Goal: Information Seeking & Learning: Learn about a topic

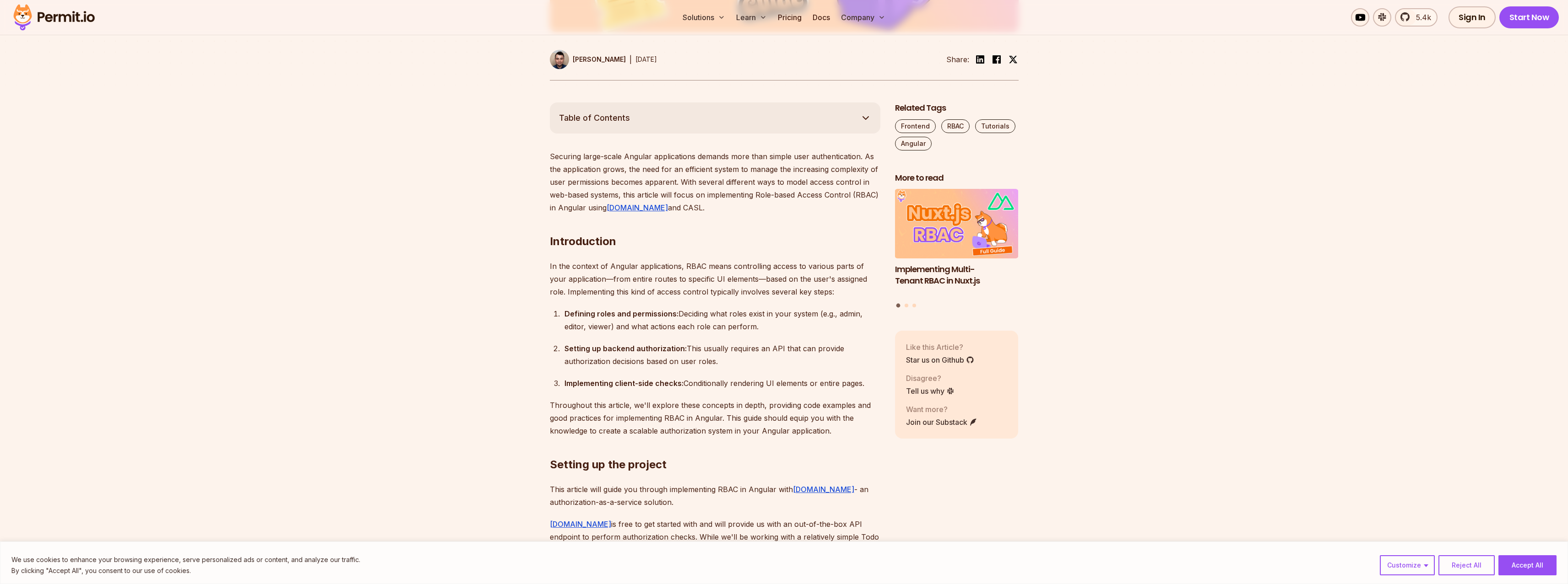
scroll to position [570, 0]
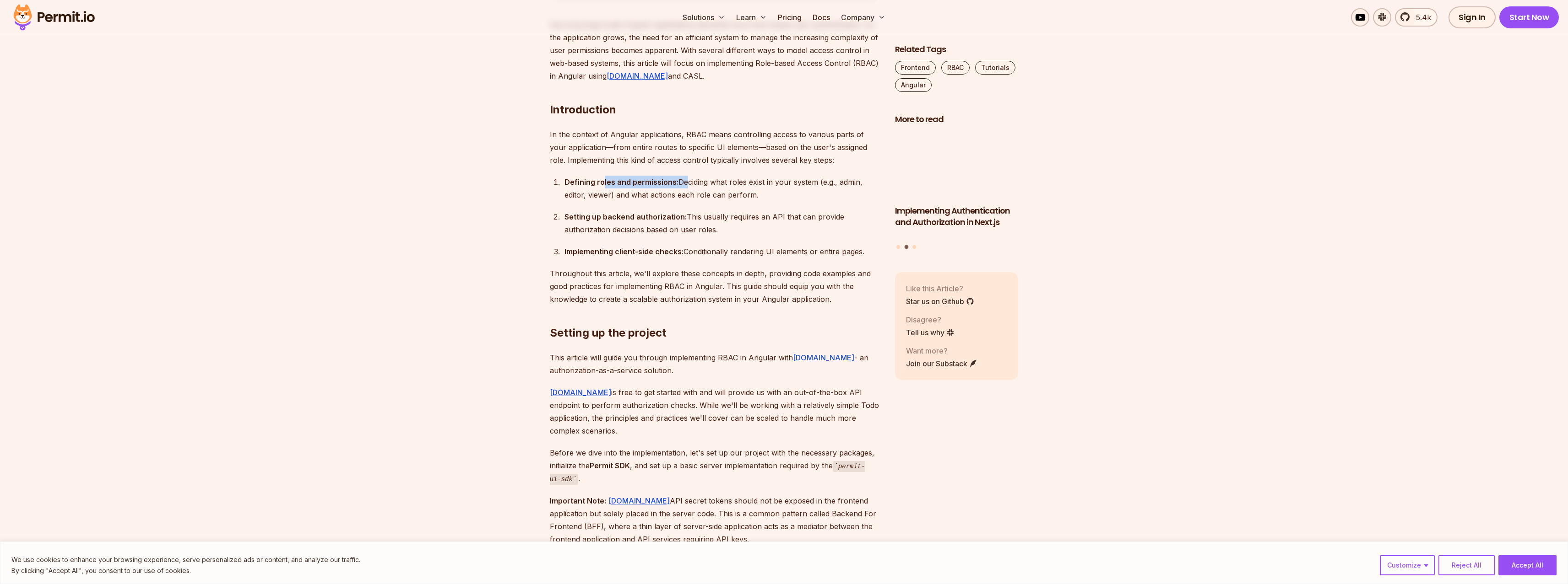
drag, startPoint x: 601, startPoint y: 184, endPoint x: 684, endPoint y: 186, distance: 83.0
click at [684, 186] on div "Defining roles and permissions: Deciding what roles exist in your system (e.g.,…" at bounding box center [722, 189] width 316 height 26
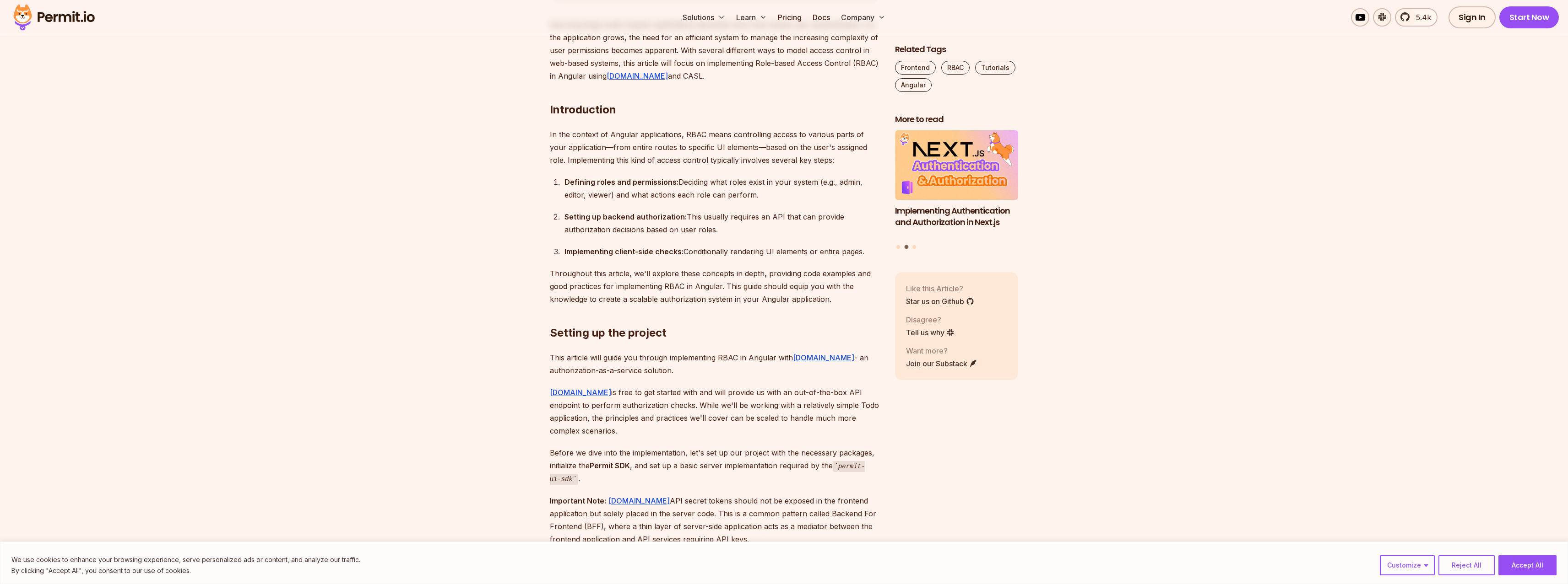
click at [688, 186] on div "Defining roles and permissions: Deciding what roles exist in your system (e.g.,…" at bounding box center [722, 189] width 316 height 26
click at [619, 196] on div "Defining roles and permissions: Deciding what roles exist in your system (e.g.,…" at bounding box center [722, 189] width 316 height 26
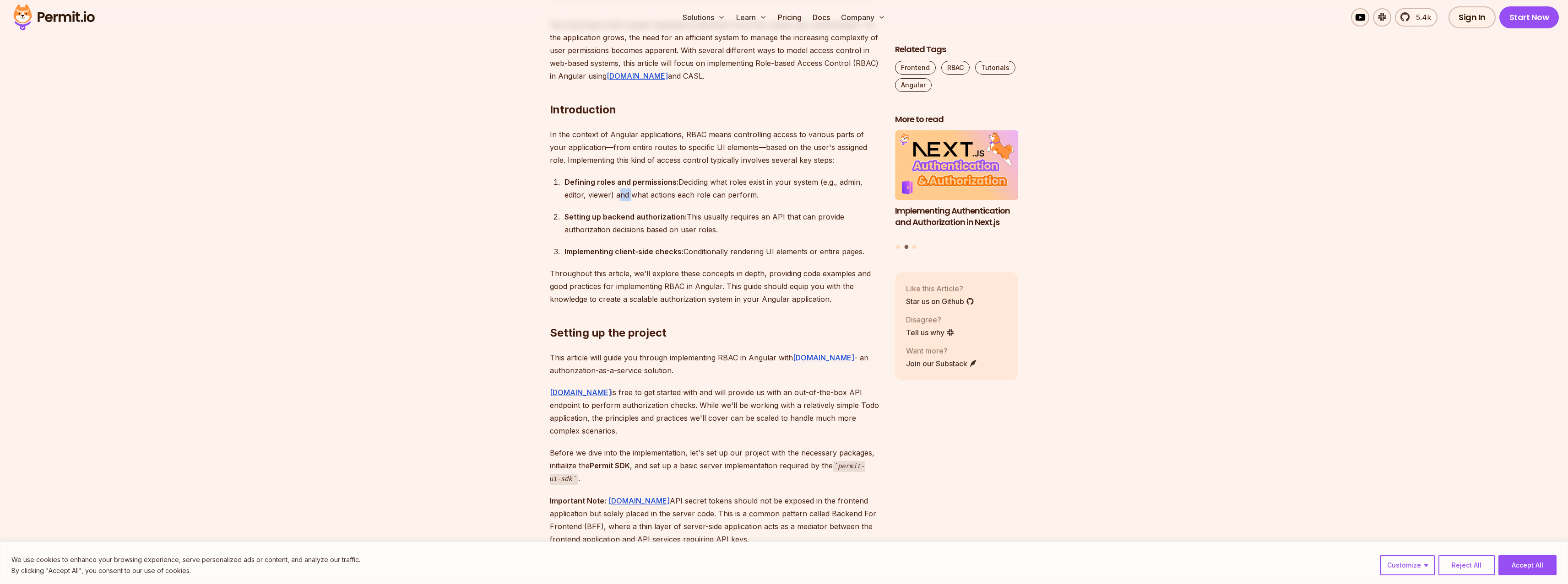
click at [619, 196] on div "Defining roles and permissions: Deciding what roles exist in your system (e.g.,…" at bounding box center [722, 189] width 316 height 26
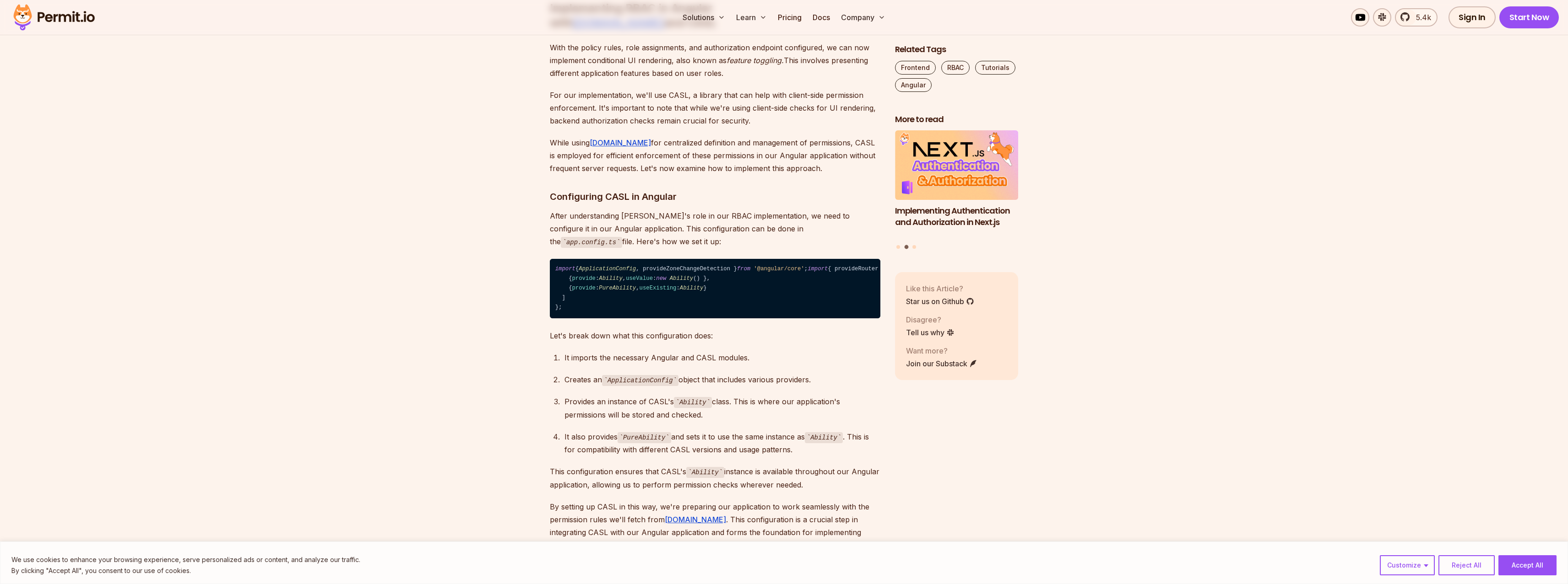
scroll to position [3427, 0]
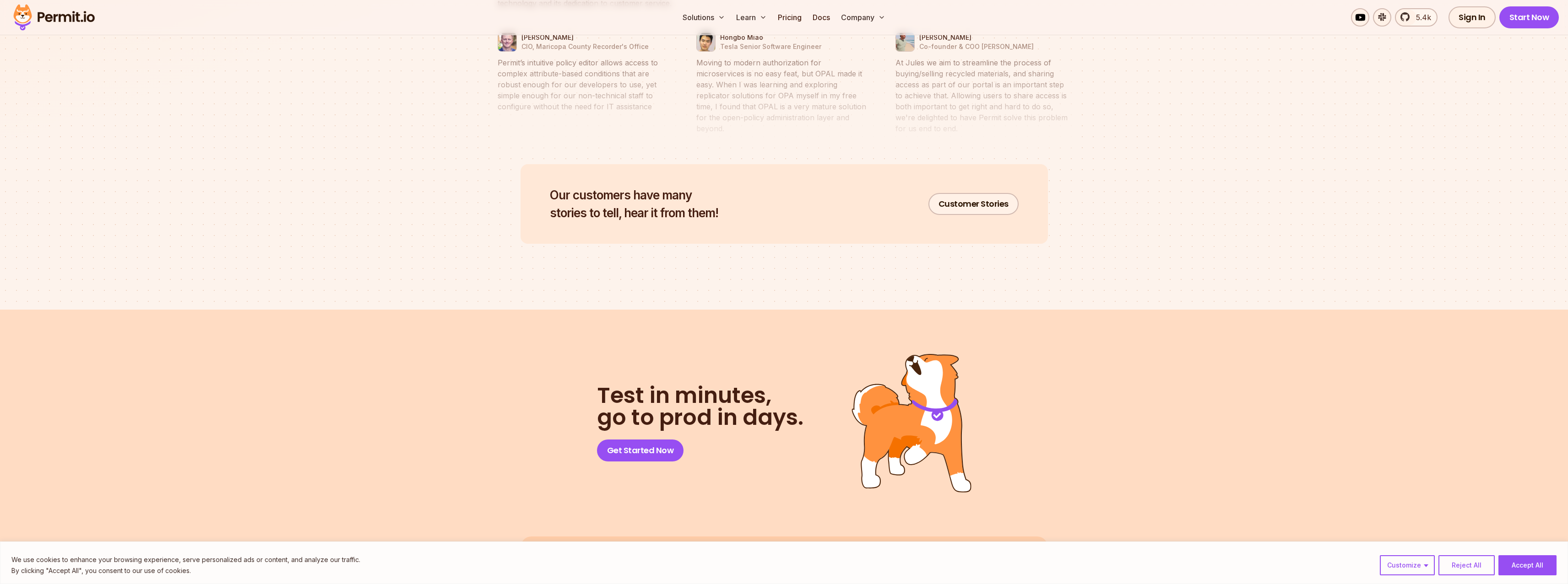
scroll to position [4468, 0]
